Goal: Feedback & Contribution: Contribute content

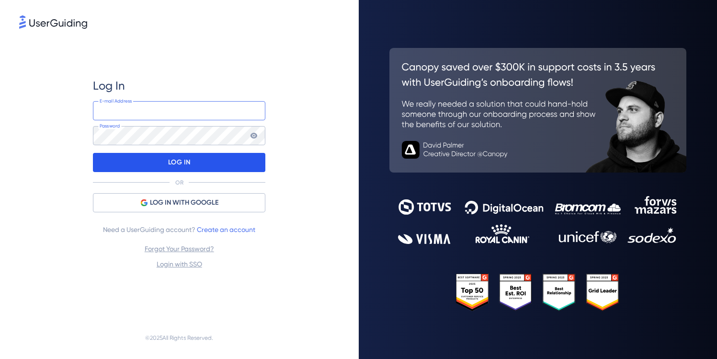
type input "[PERSON_NAME][EMAIL_ADDRESS][DOMAIN_NAME]"
click at [228, 165] on div "LOG IN" at bounding box center [179, 162] width 172 height 19
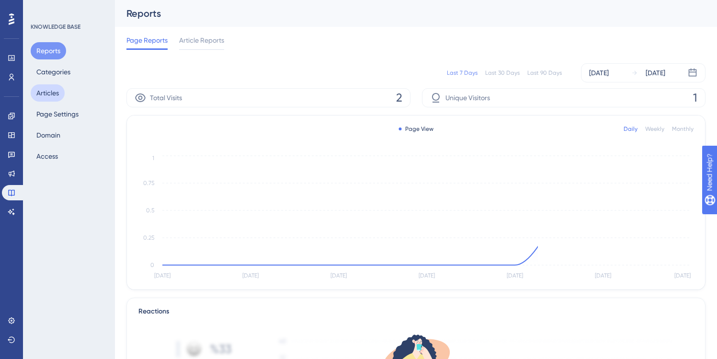
click at [51, 91] on button "Articles" at bounding box center [48, 92] width 34 height 17
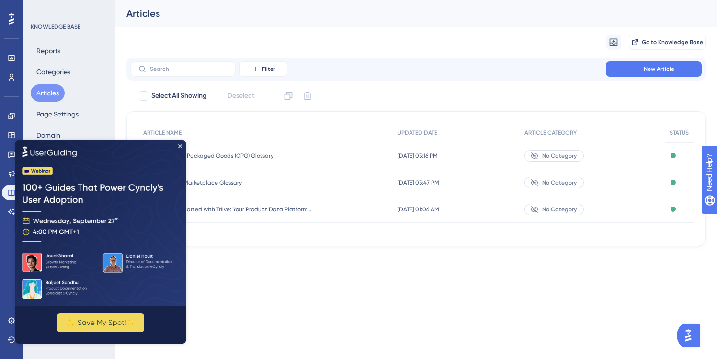
click at [182, 145] on img at bounding box center [100, 222] width 170 height 165
click at [180, 145] on icon "Close Preview" at bounding box center [180, 146] width 4 height 4
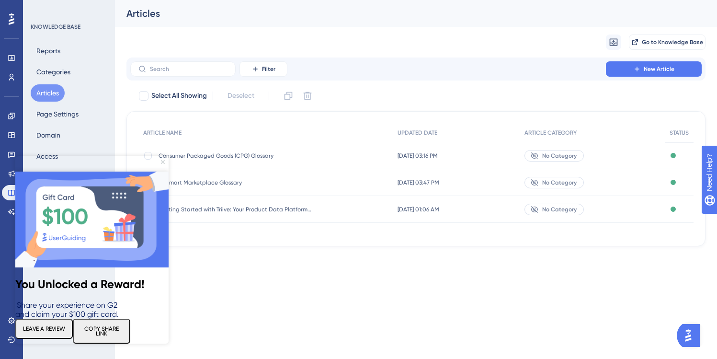
click at [164, 160] on icon "Close Preview" at bounding box center [163, 162] width 4 height 4
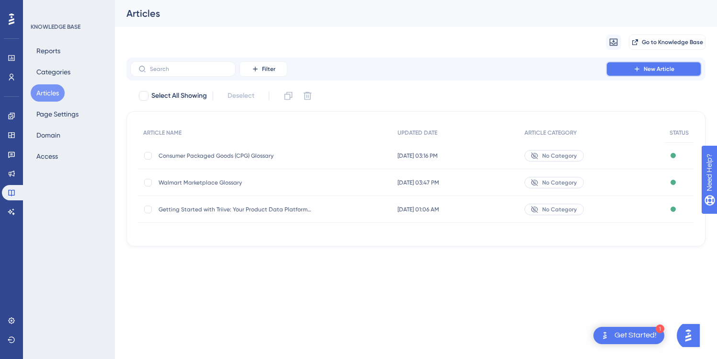
click at [653, 73] on button "New Article" at bounding box center [654, 68] width 96 height 15
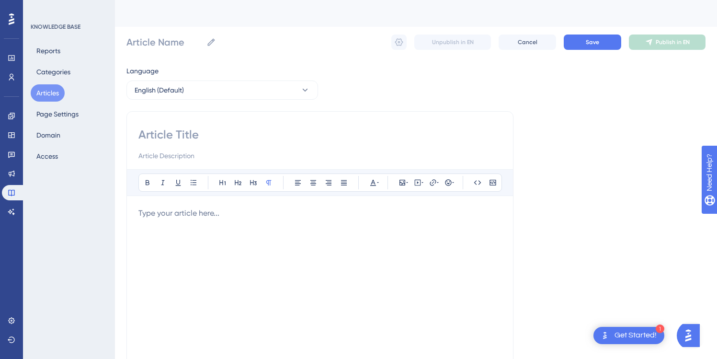
click at [186, 139] on input at bounding box center [319, 134] width 363 height 15
click at [530, 41] on span "Cancel" at bounding box center [528, 42] width 20 height 8
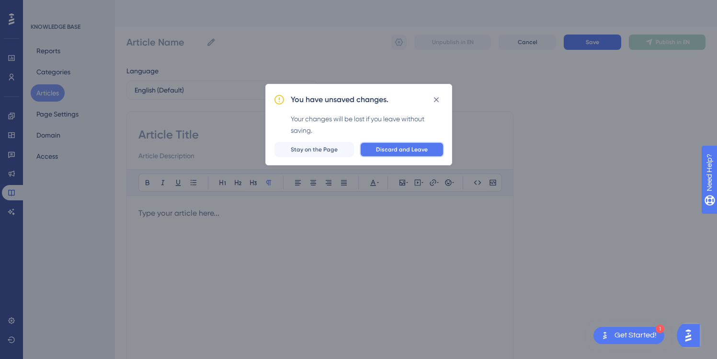
click at [389, 147] on span "Discard and Leave" at bounding box center [402, 150] width 52 height 8
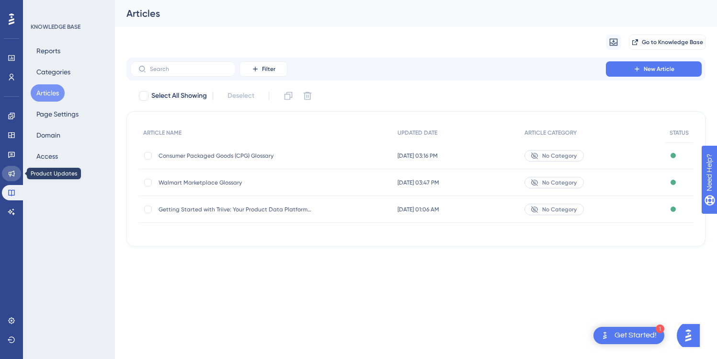
click at [10, 169] on link at bounding box center [11, 173] width 19 height 15
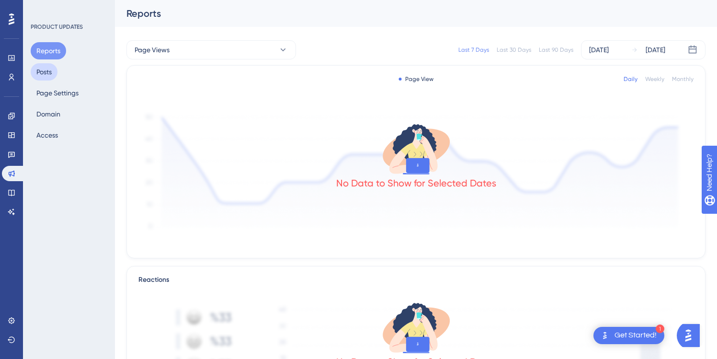
click at [41, 76] on button "Posts" at bounding box center [44, 71] width 27 height 17
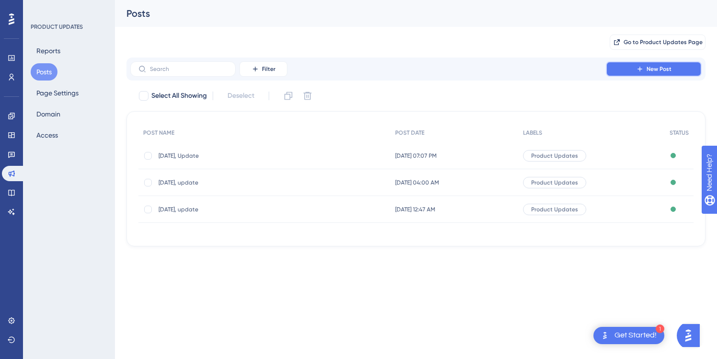
click at [649, 70] on span "New Post" at bounding box center [658, 69] width 25 height 8
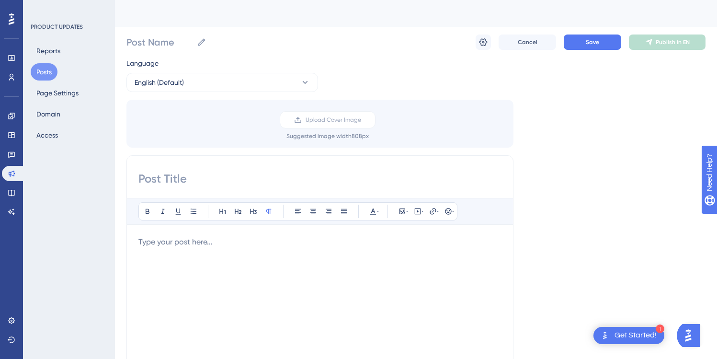
click at [257, 175] on input at bounding box center [319, 178] width 363 height 15
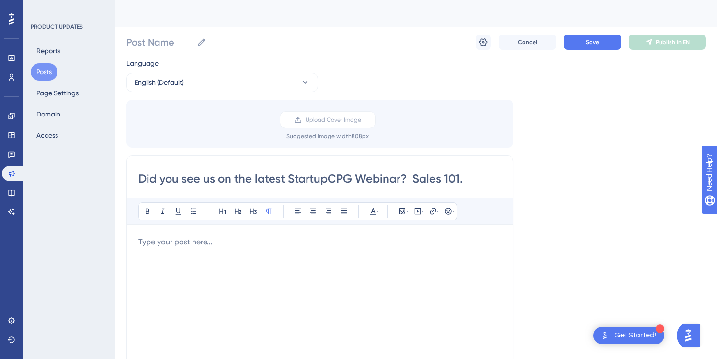
type input "Did you see us on the latest StartupCPG Webinar? Sales 101."
click at [223, 238] on p at bounding box center [319, 241] width 363 height 11
click at [433, 212] on icon at bounding box center [433, 211] width 8 height 8
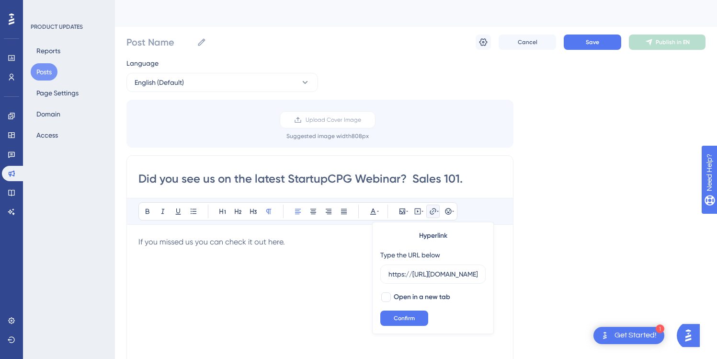
scroll to position [0, 81]
type input "https://[URL][DOMAIN_NAME]"
click at [387, 296] on div at bounding box center [386, 297] width 10 height 10
checkbox input "true"
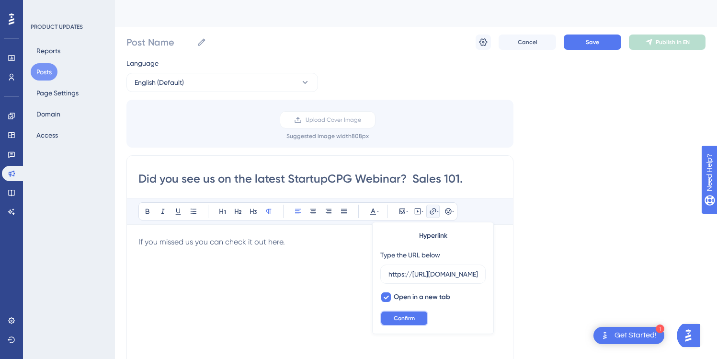
click at [397, 320] on span "Confirm" at bounding box center [404, 318] width 21 height 8
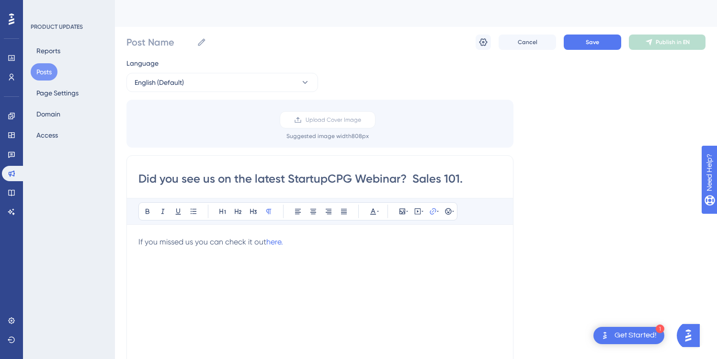
click at [604, 175] on div "Language English (Default) Upload Cover Image Suggested image width 808 px Did …" at bounding box center [415, 284] width 579 height 455
click at [595, 39] on span "Save" at bounding box center [592, 42] width 13 height 8
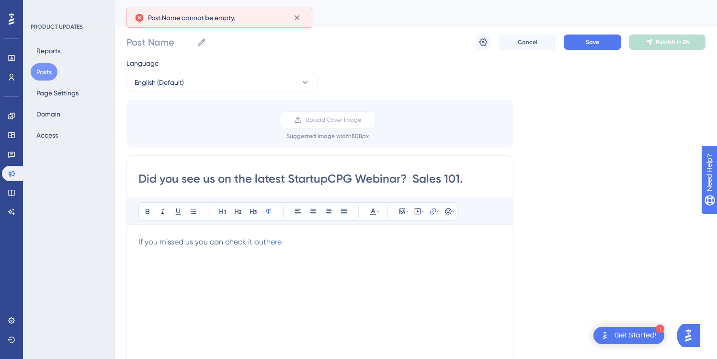
click at [589, 139] on div "Language English (Default) Upload Cover Image Suggested image width 808 px Did …" at bounding box center [415, 284] width 579 height 455
click at [318, 179] on input "Did you see us on the latest StartupCPG Webinar? Sales 101." at bounding box center [319, 178] width 363 height 15
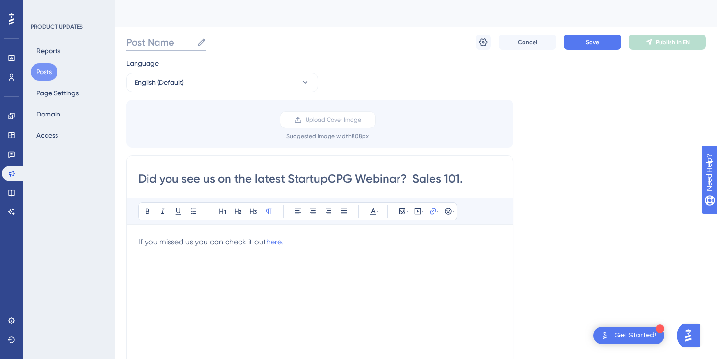
click at [167, 45] on input "Post Name" at bounding box center [159, 41] width 67 height 13
paste input "Did you see us on the latest StartupCPG Webinar? Sales 101."
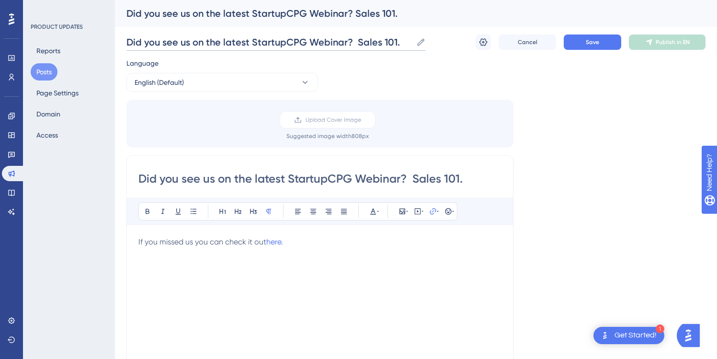
type input "Did you see us on the latest StartupCPG Webinar? Sales 101."
click at [599, 107] on div "Language English (Default) Upload Cover Image Suggested image width 808 px Did …" at bounding box center [415, 284] width 579 height 455
click at [594, 35] on button "Save" at bounding box center [592, 41] width 57 height 15
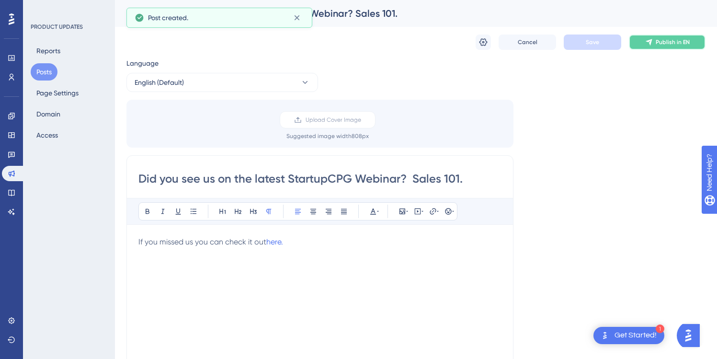
click at [670, 46] on button "Publish in EN" at bounding box center [667, 41] width 77 height 15
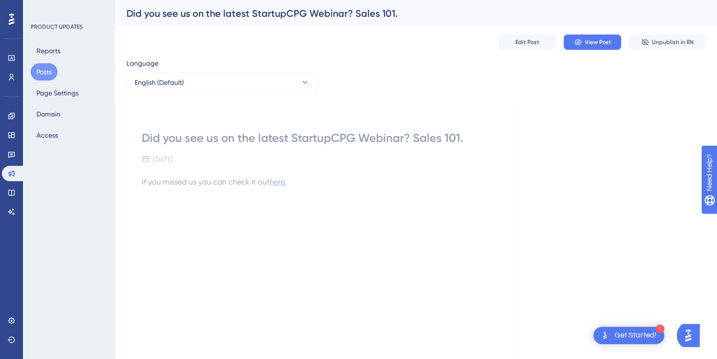
click at [284, 180] on span "here." at bounding box center [278, 181] width 17 height 9
click at [528, 38] on span "Edit Post" at bounding box center [527, 42] width 24 height 8
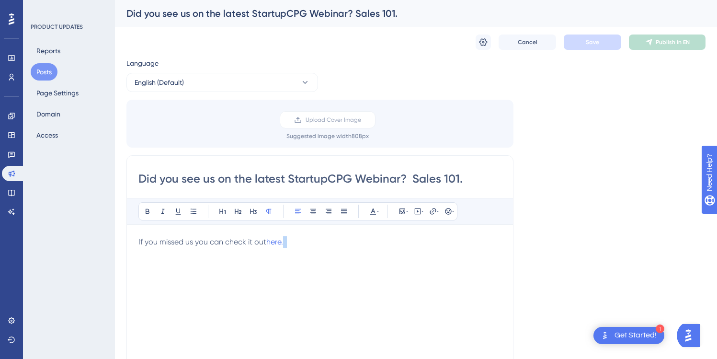
drag, startPoint x: 284, startPoint y: 242, endPoint x: 295, endPoint y: 247, distance: 12.3
click at [295, 247] on p "If you missed us you can check it out here." at bounding box center [319, 241] width 363 height 11
click at [435, 207] on icon at bounding box center [433, 211] width 8 height 8
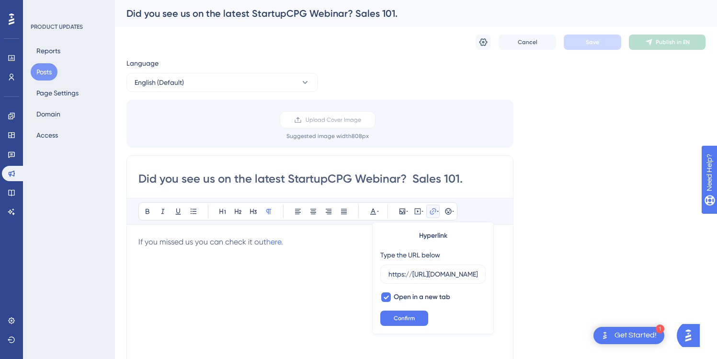
scroll to position [0, 81]
click at [426, 272] on input "https://[URL][DOMAIN_NAME]" at bounding box center [432, 274] width 89 height 11
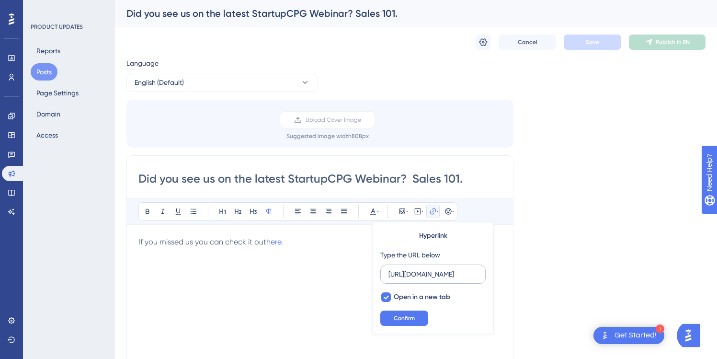
scroll to position [0, 64]
type input "[URL][DOMAIN_NAME]"
click at [415, 320] on button "Confirm" at bounding box center [404, 317] width 48 height 15
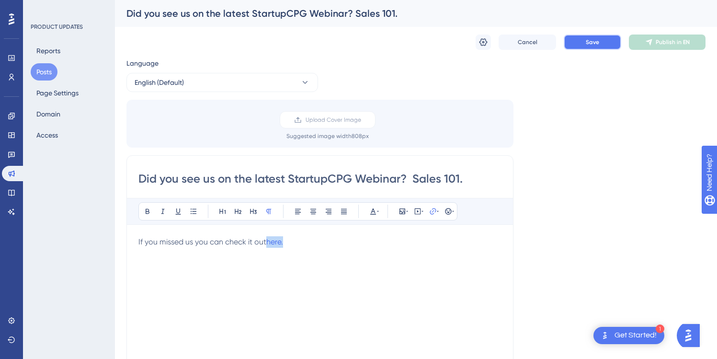
click at [591, 46] on button "Save" at bounding box center [592, 41] width 57 height 15
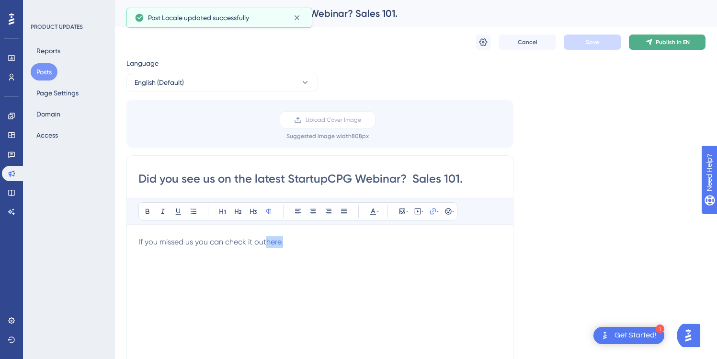
click at [660, 41] on span "Publish in EN" at bounding box center [673, 42] width 34 height 8
